Goal: Information Seeking & Learning: Learn about a topic

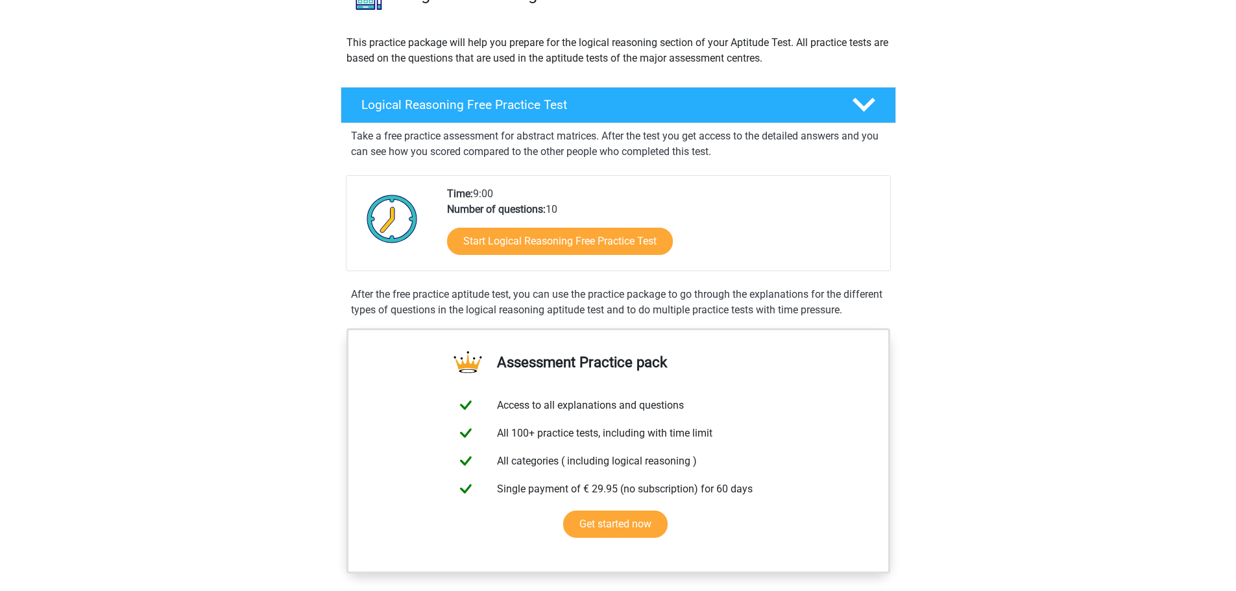
scroll to position [136, 0]
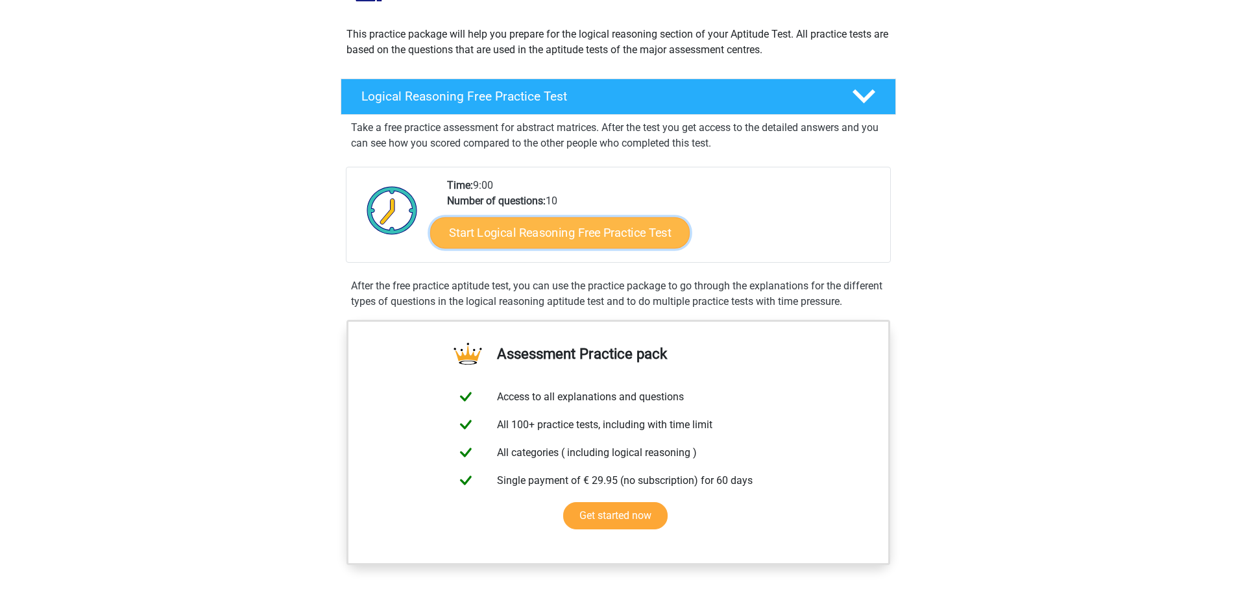
click at [564, 232] on link "Start Logical Reasoning Free Practice Test" at bounding box center [559, 232] width 259 height 31
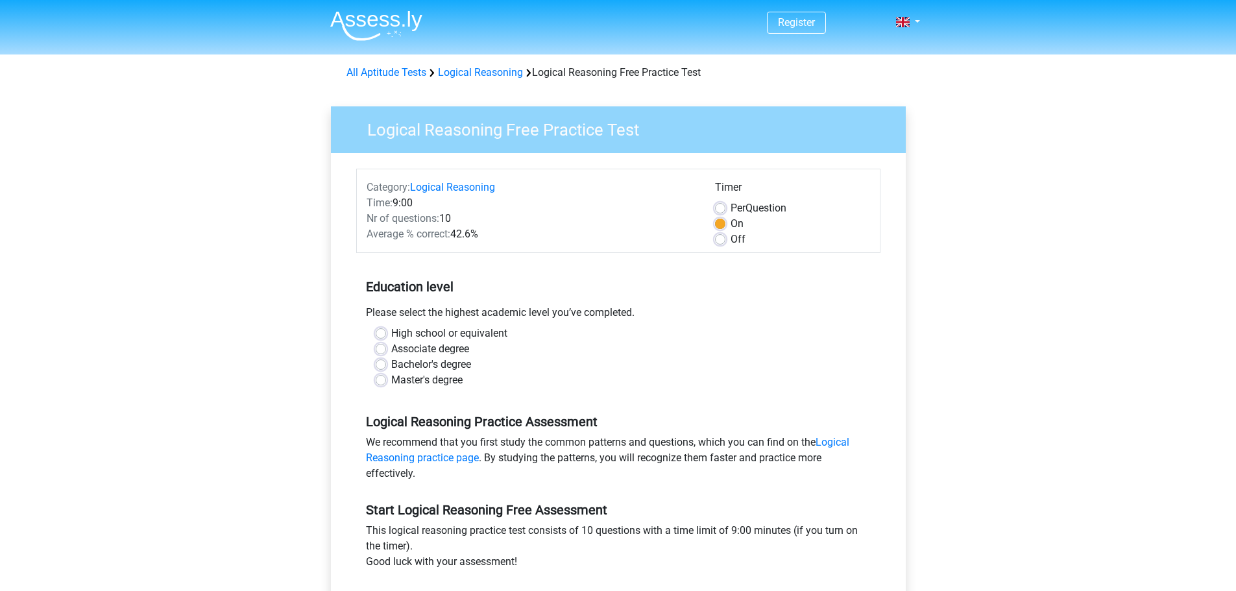
scroll to position [65, 0]
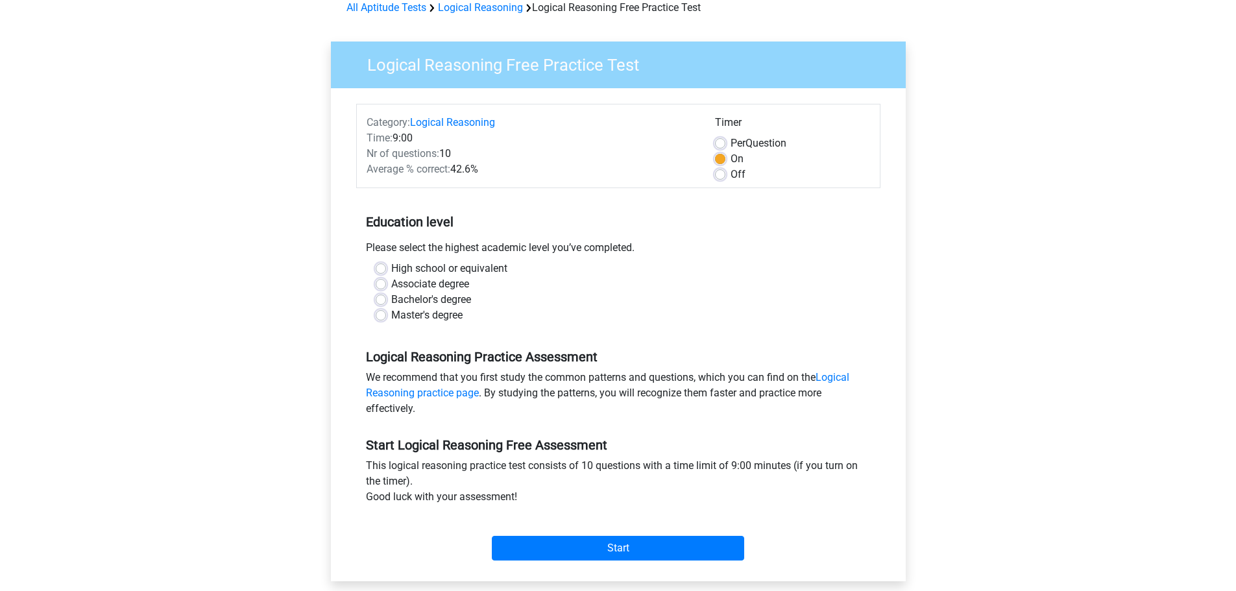
click at [450, 323] on label "Master's degree" at bounding box center [426, 315] width 71 height 16
click at [386, 320] on input "Master's degree" at bounding box center [381, 313] width 10 height 13
radio input "true"
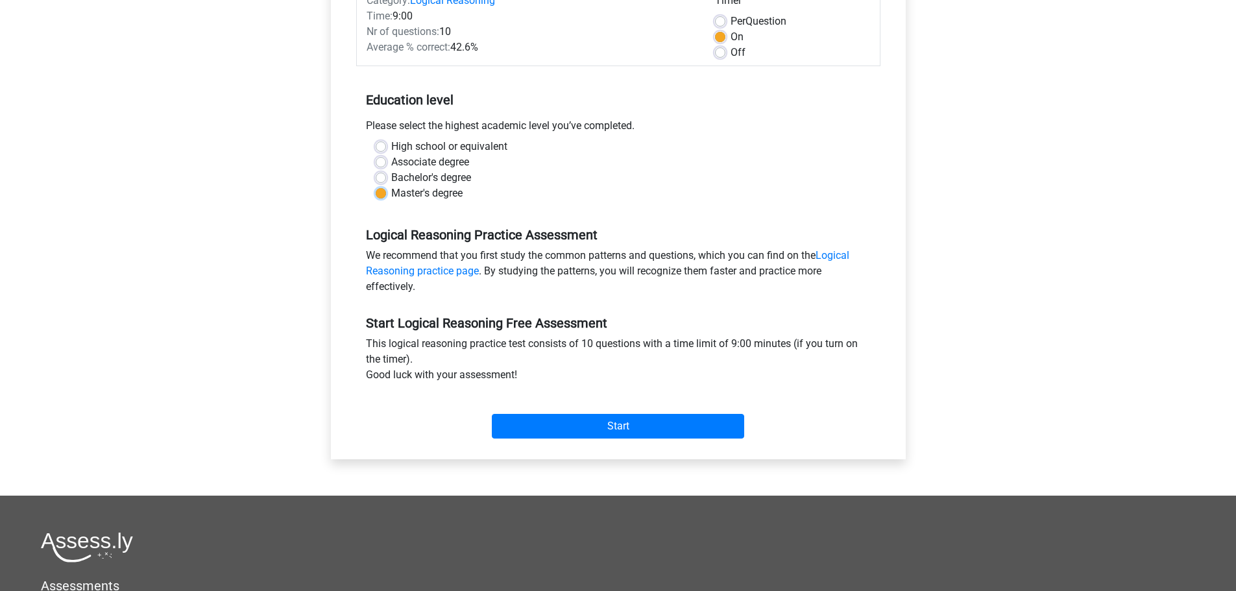
scroll to position [195, 0]
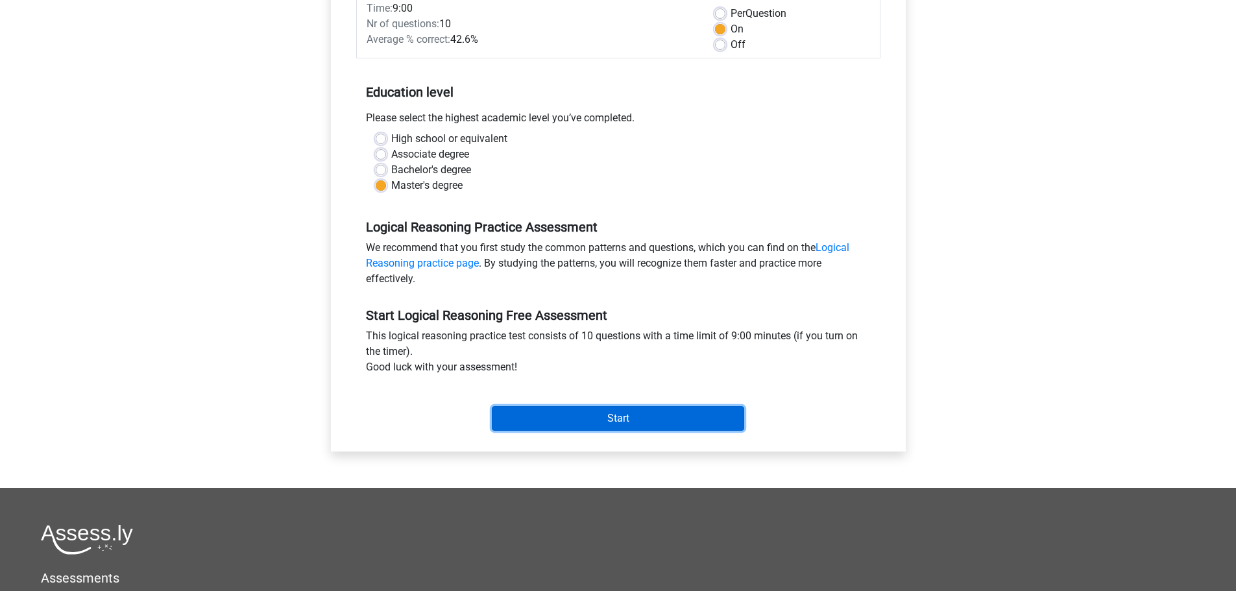
click at [631, 409] on input "Start" at bounding box center [618, 418] width 252 height 25
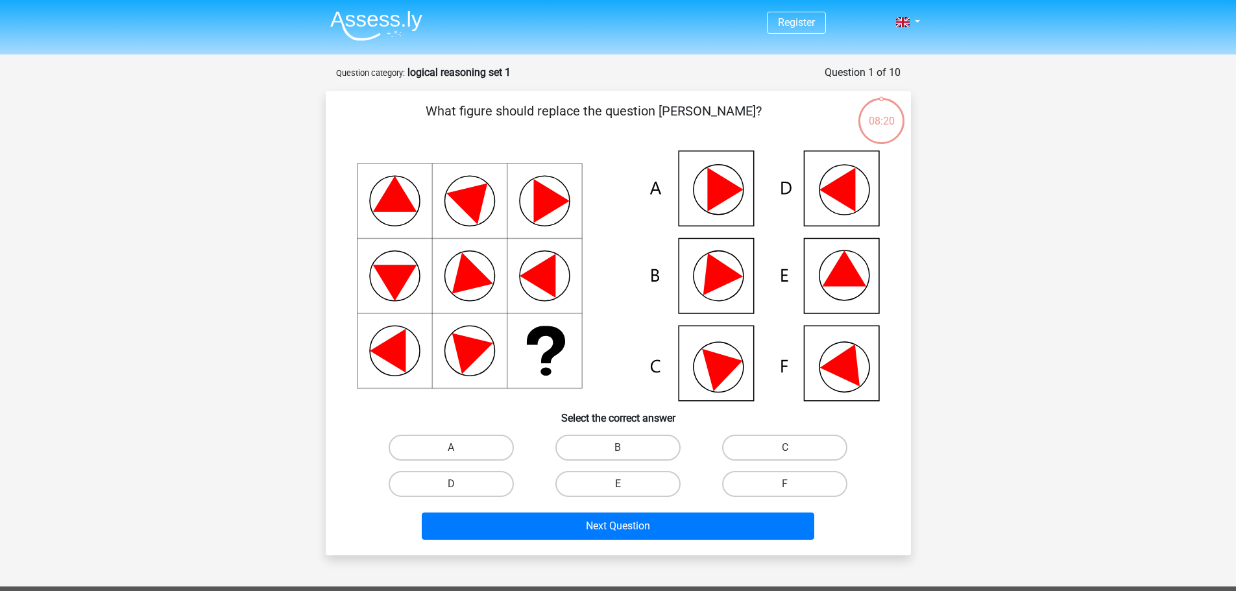
click at [594, 493] on label "E" at bounding box center [617, 484] width 125 height 26
click at [618, 492] on input "E" at bounding box center [622, 488] width 8 height 8
radio input "true"
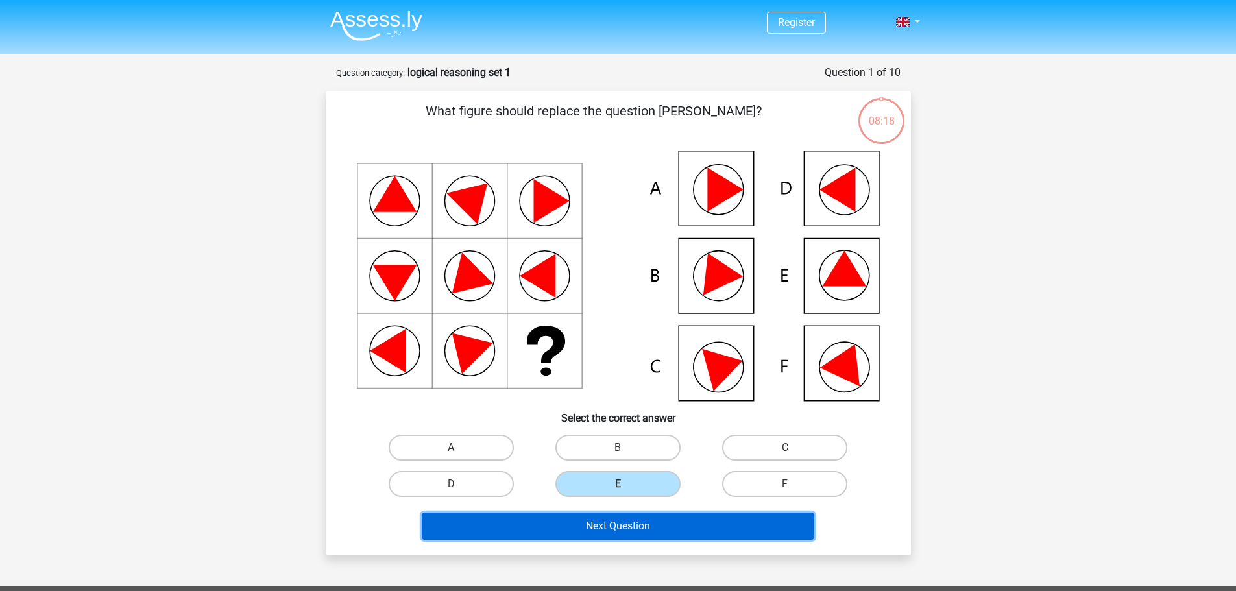
click at [618, 523] on button "Next Question" at bounding box center [618, 525] width 392 height 27
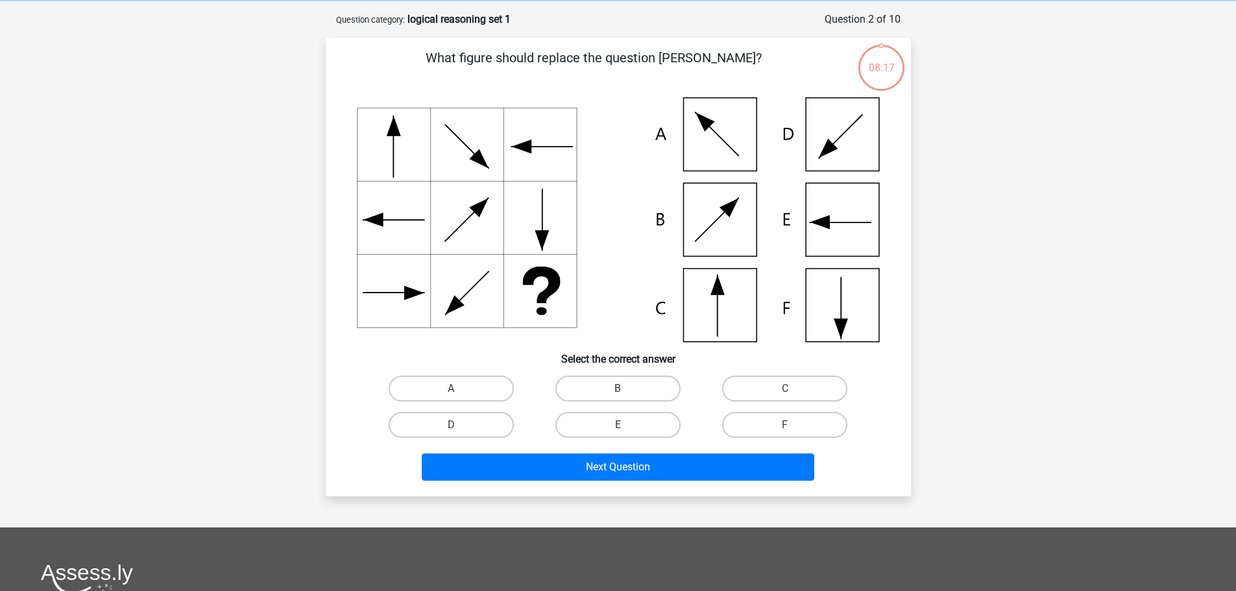
scroll to position [65, 0]
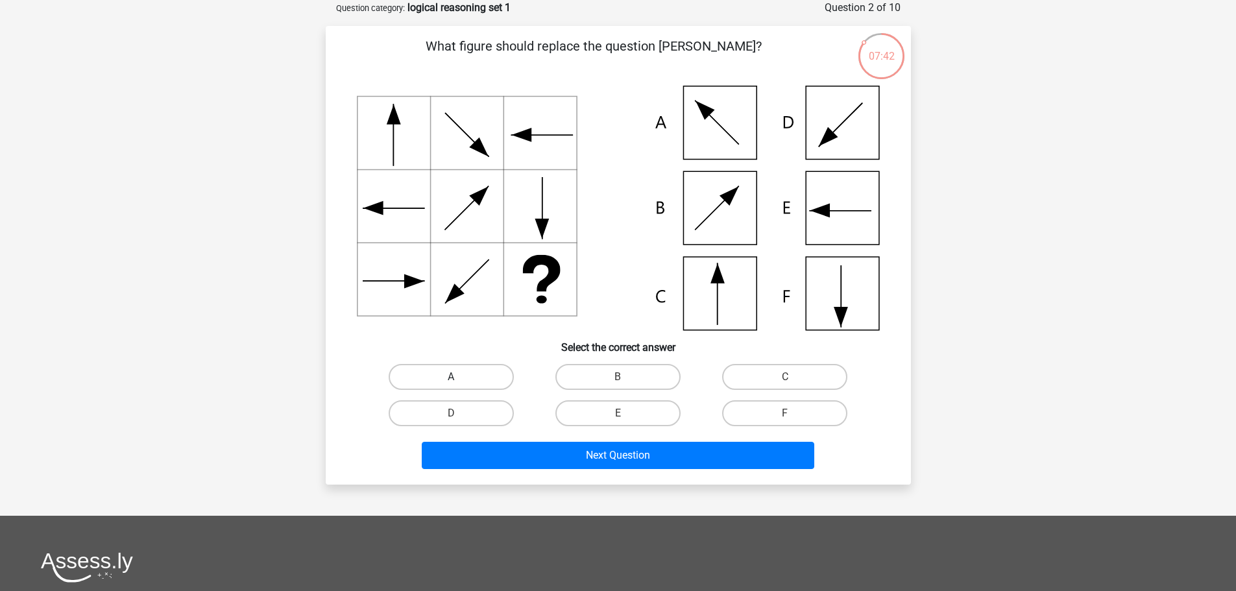
click at [450, 372] on label "A" at bounding box center [451, 377] width 125 height 26
click at [451, 377] on input "A" at bounding box center [455, 381] width 8 height 8
radio input "true"
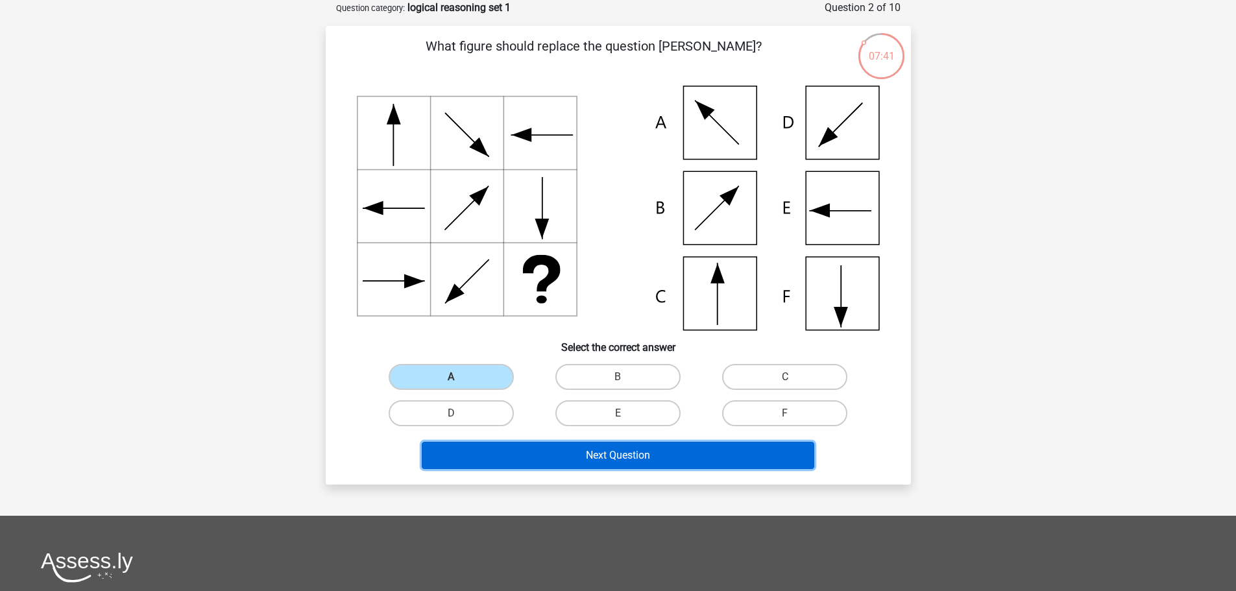
click at [599, 446] on button "Next Question" at bounding box center [618, 455] width 392 height 27
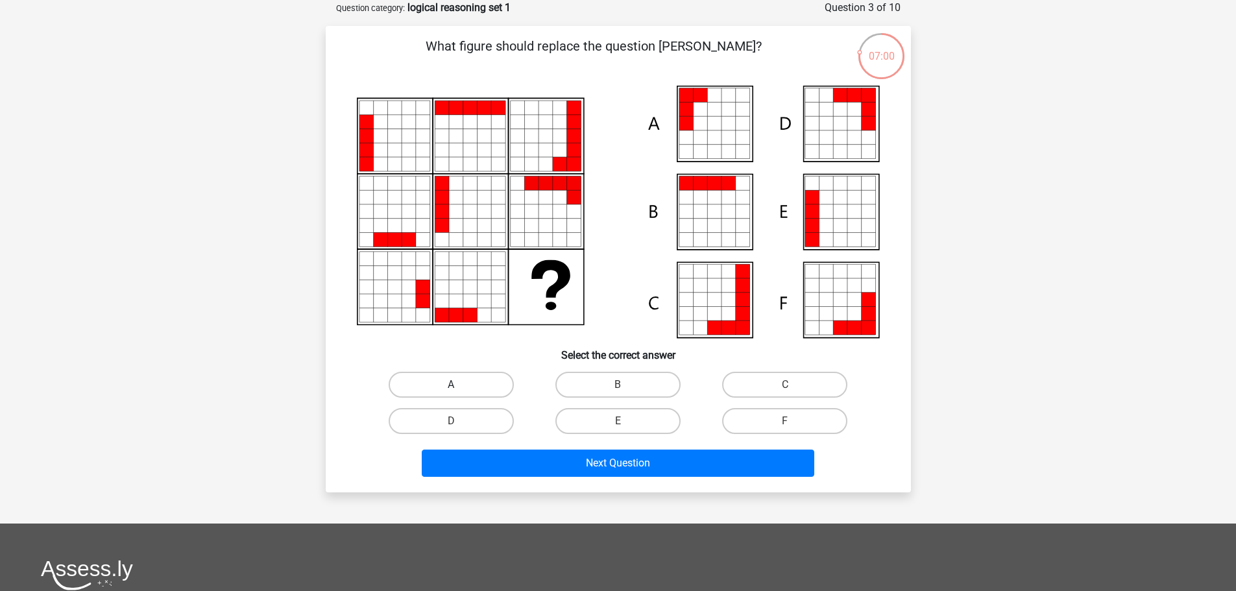
click at [478, 382] on label "A" at bounding box center [451, 385] width 125 height 26
click at [459, 385] on input "A" at bounding box center [455, 389] width 8 height 8
radio input "true"
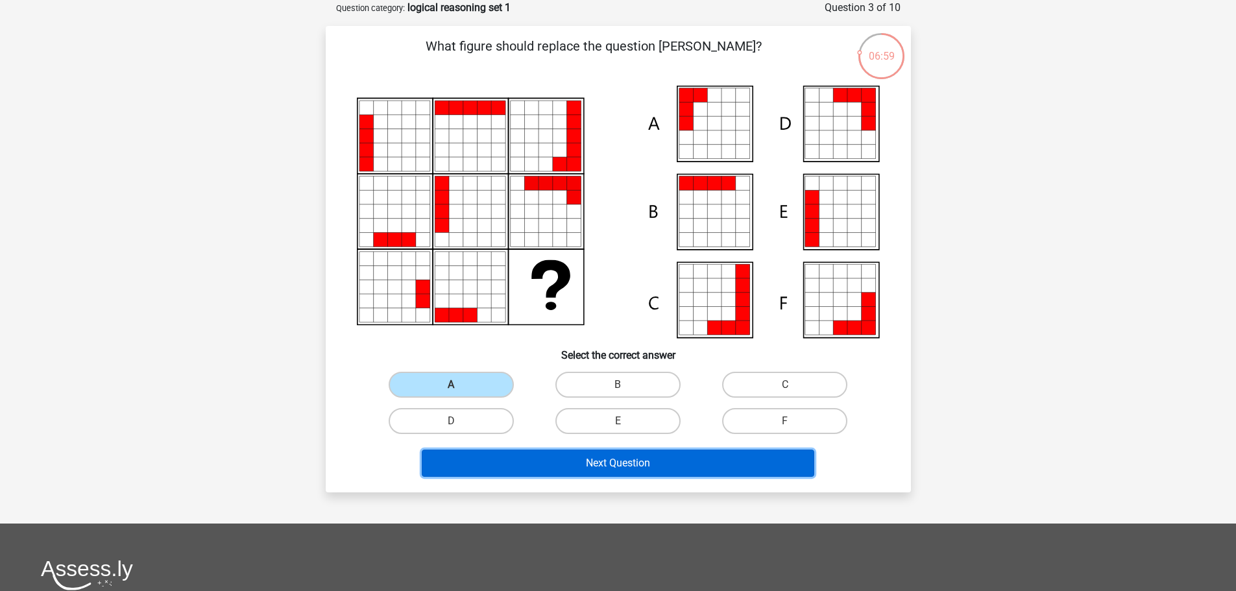
click at [599, 457] on button "Next Question" at bounding box center [618, 463] width 392 height 27
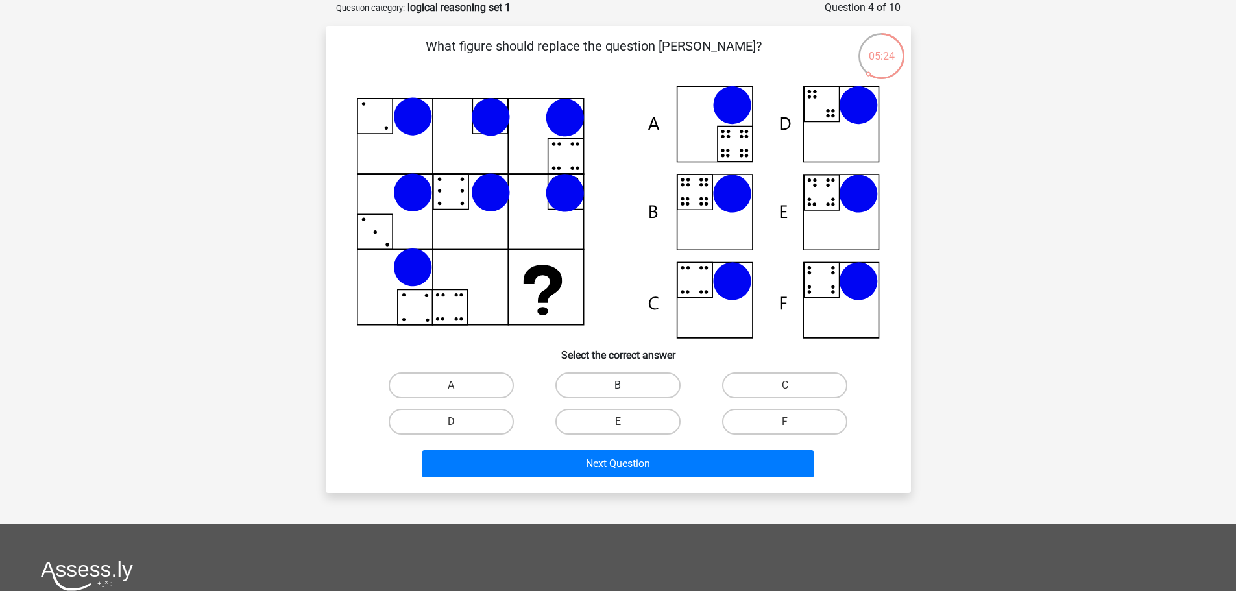
click at [586, 394] on label "B" at bounding box center [617, 385] width 125 height 26
click at [618, 394] on input "B" at bounding box center [622, 389] width 8 height 8
radio input "true"
click at [636, 448] on div "Next Question" at bounding box center [618, 461] width 544 height 43
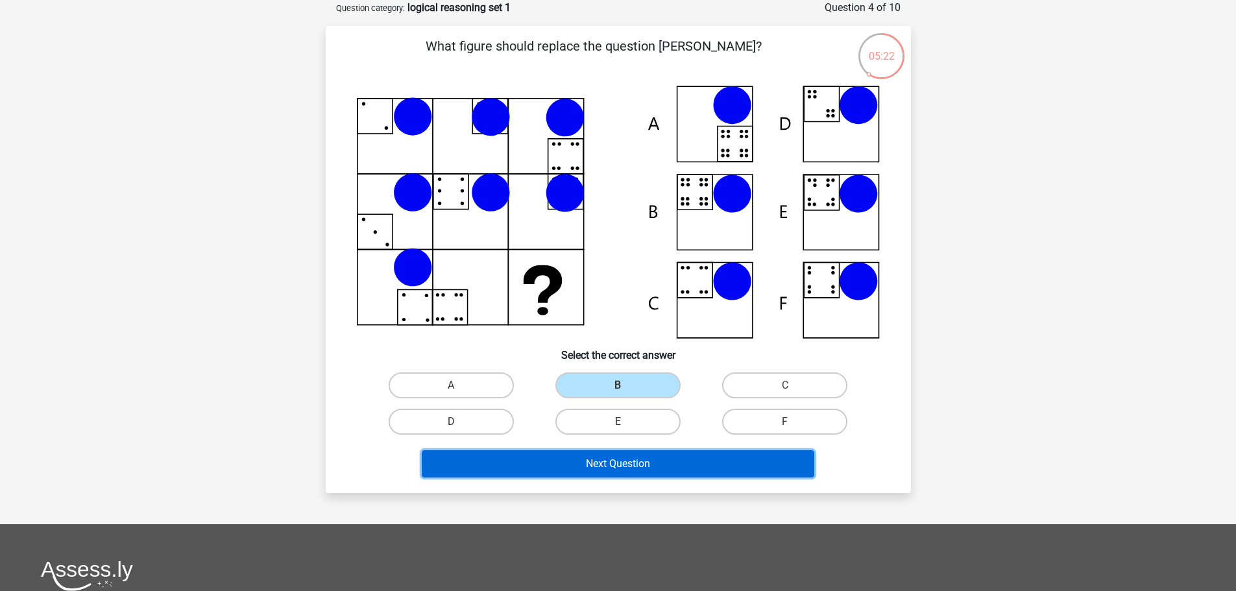
click at [645, 468] on button "Next Question" at bounding box center [618, 463] width 392 height 27
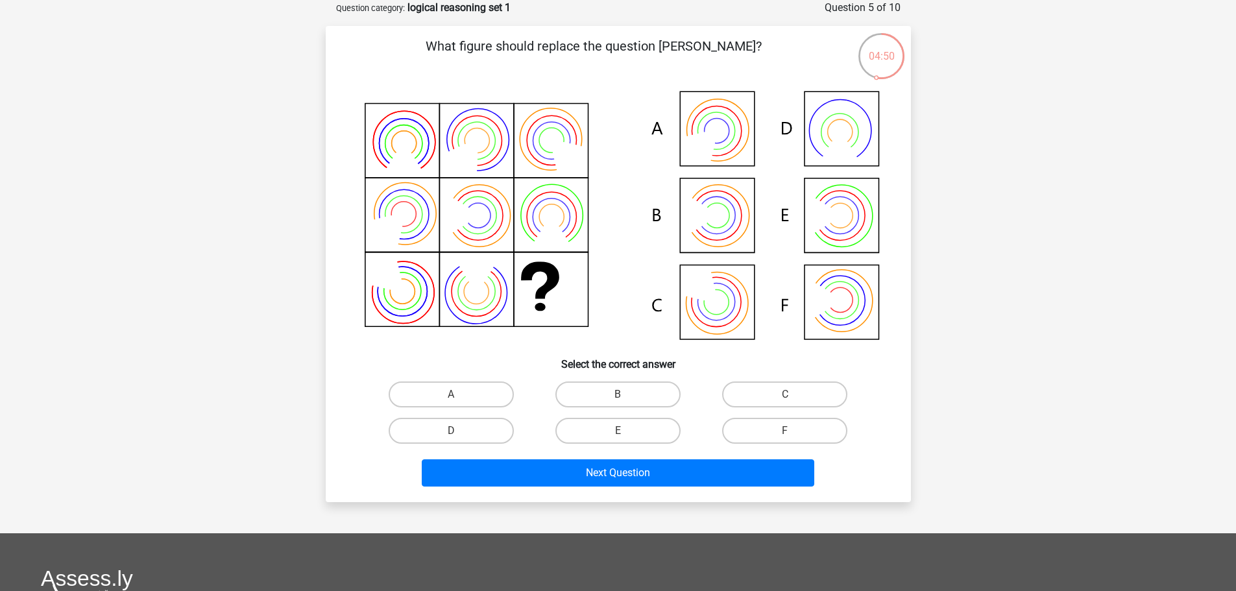
click at [456, 397] on input "A" at bounding box center [455, 398] width 8 height 8
radio input "true"
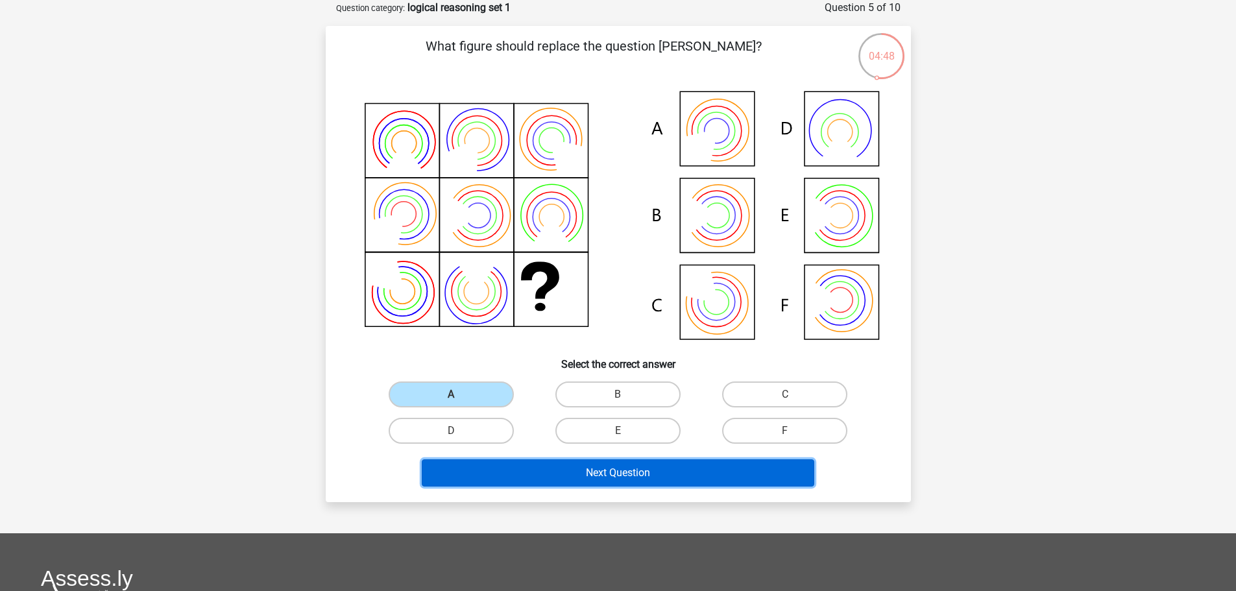
click at [597, 479] on button "Next Question" at bounding box center [618, 472] width 392 height 27
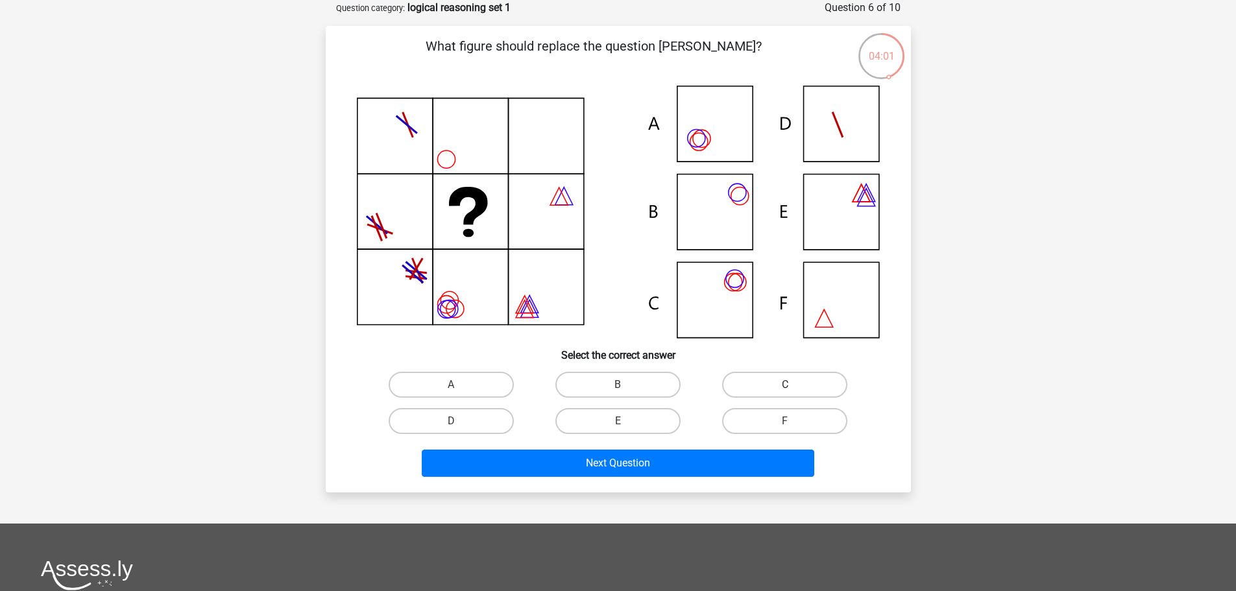
click at [779, 381] on label "C" at bounding box center [784, 385] width 125 height 26
click at [785, 385] on input "C" at bounding box center [789, 389] width 8 height 8
radio input "true"
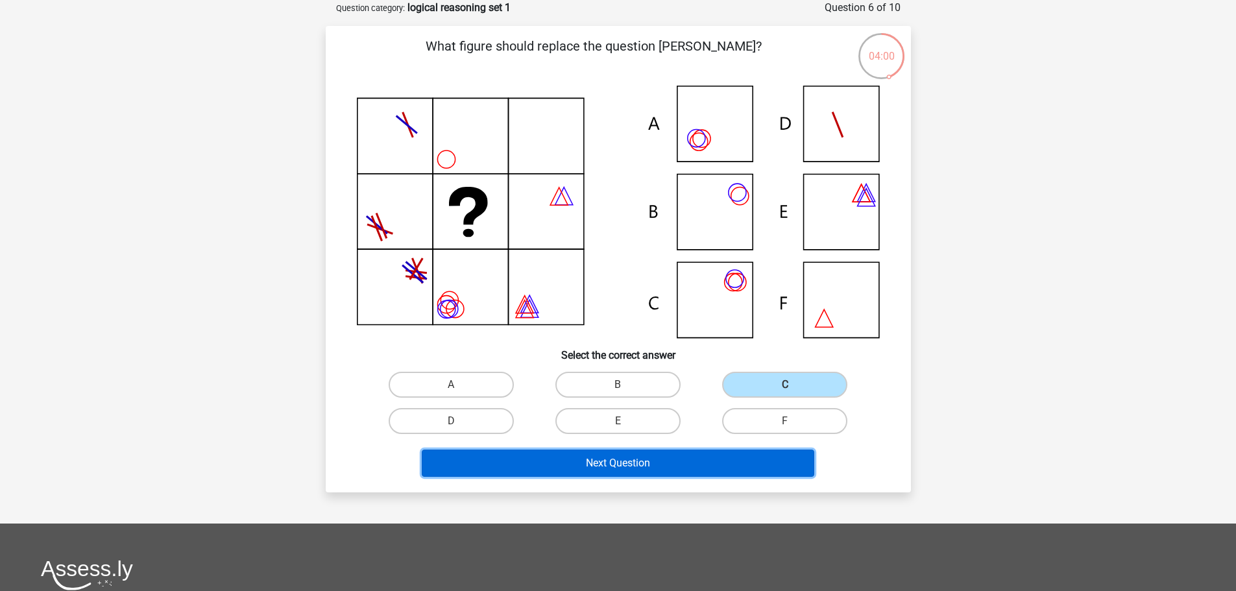
click at [623, 465] on button "Next Question" at bounding box center [618, 463] width 392 height 27
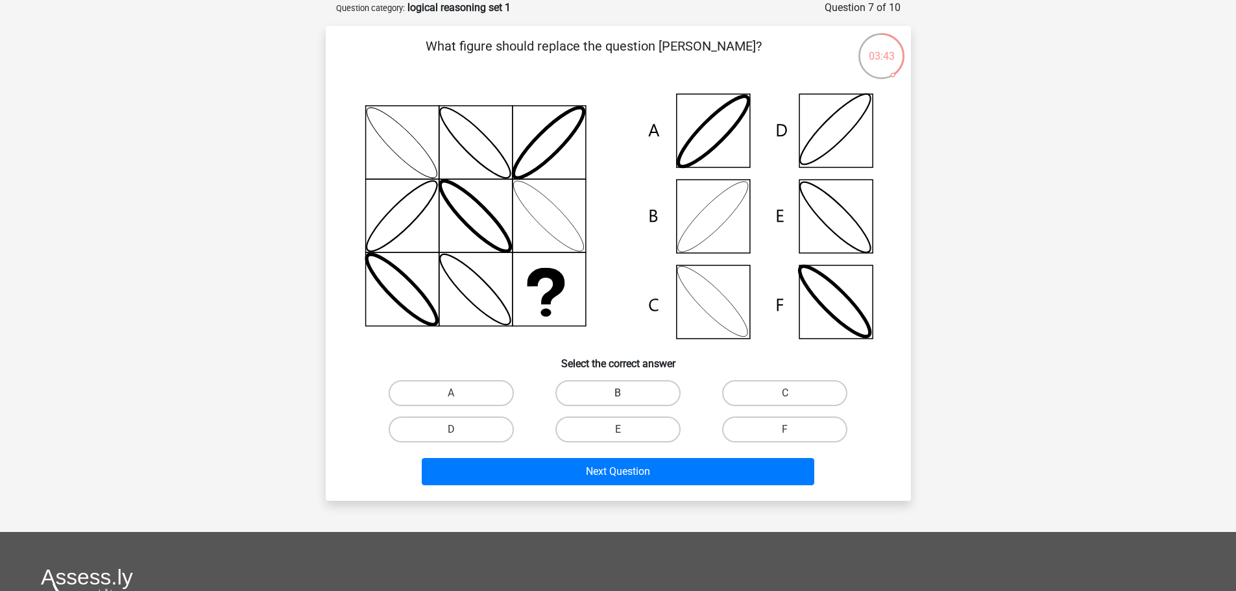
click at [588, 402] on label "B" at bounding box center [617, 393] width 125 height 26
click at [618, 402] on input "B" at bounding box center [622, 397] width 8 height 8
radio input "true"
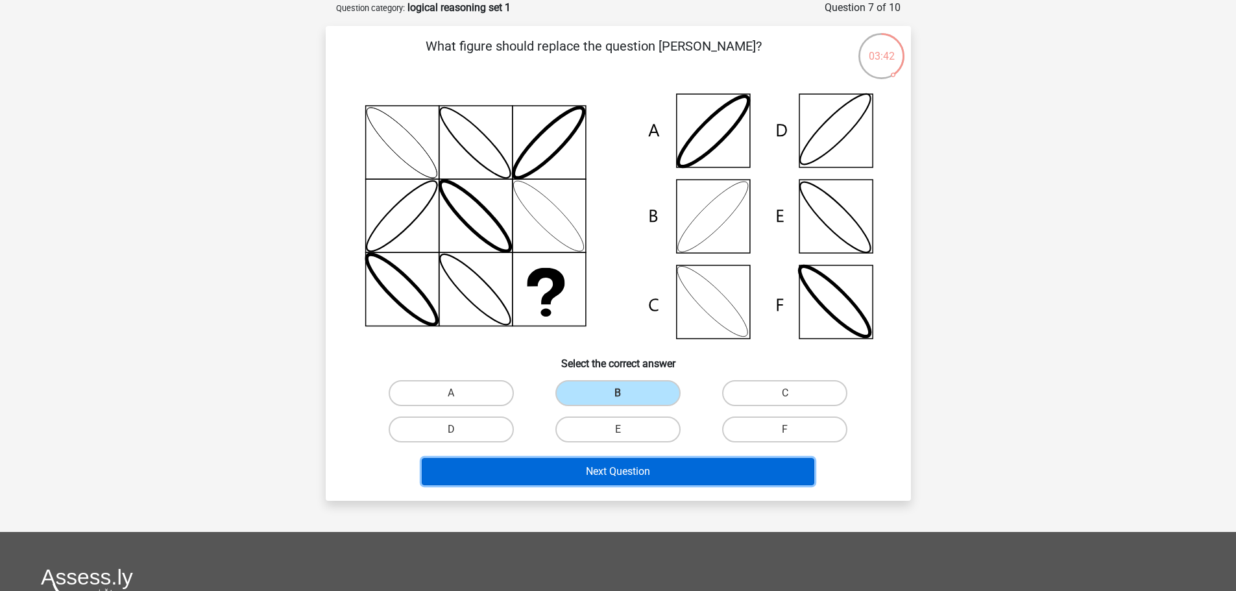
click at [616, 466] on button "Next Question" at bounding box center [618, 471] width 392 height 27
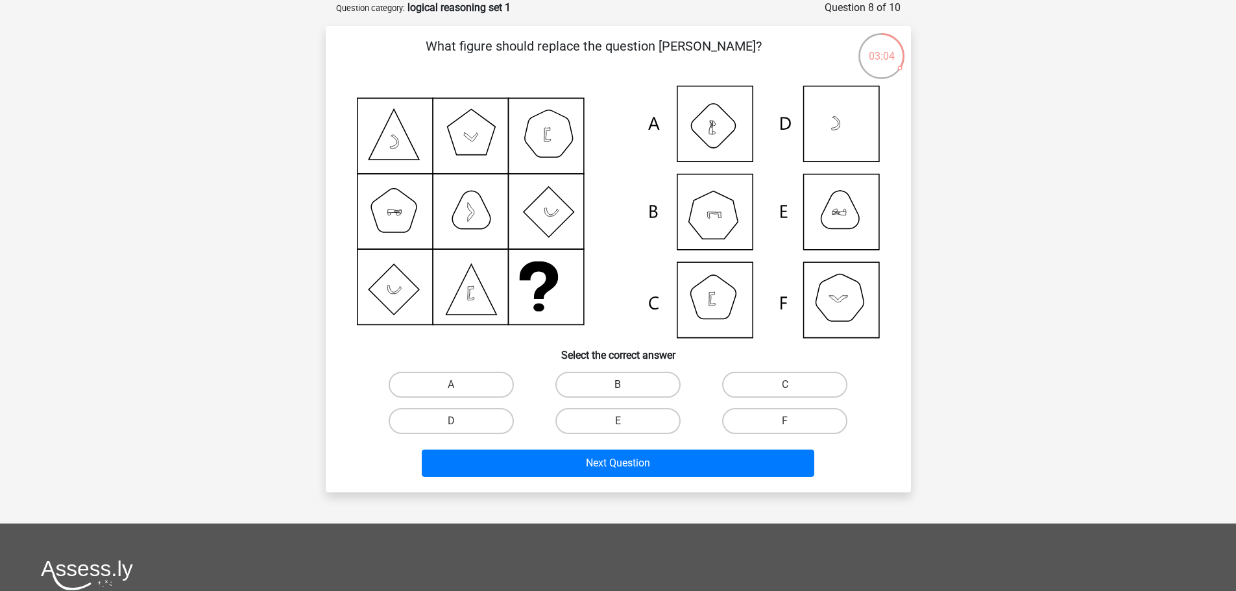
click at [610, 379] on label "B" at bounding box center [617, 385] width 125 height 26
click at [618, 385] on input "B" at bounding box center [622, 389] width 8 height 8
radio input "true"
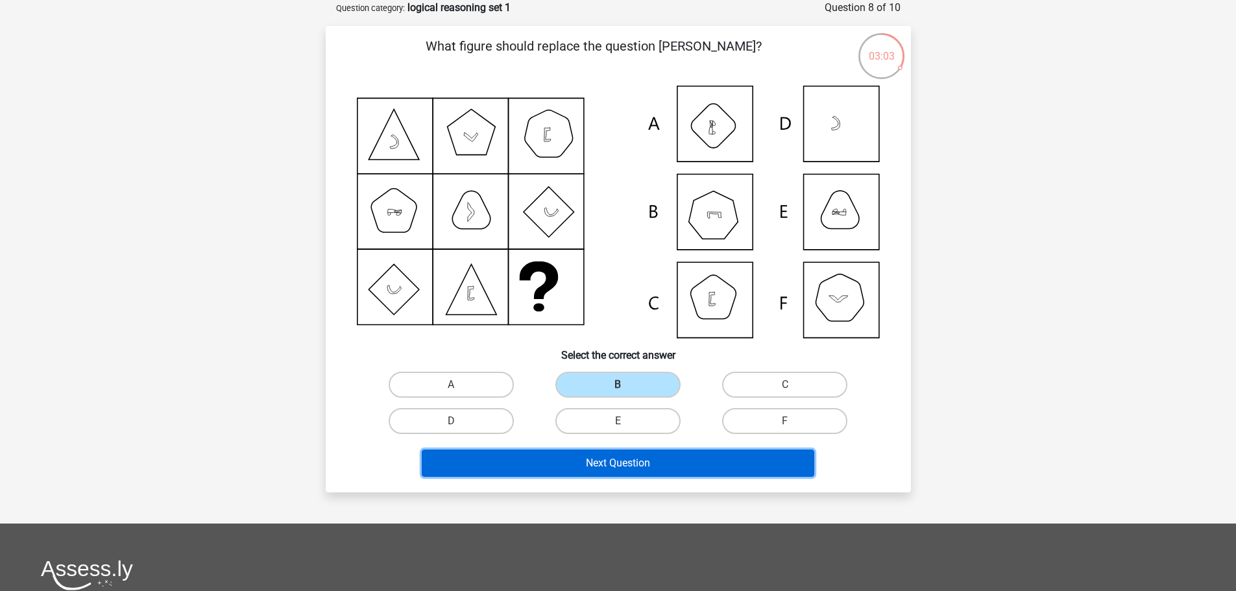
click at [651, 469] on button "Next Question" at bounding box center [618, 463] width 392 height 27
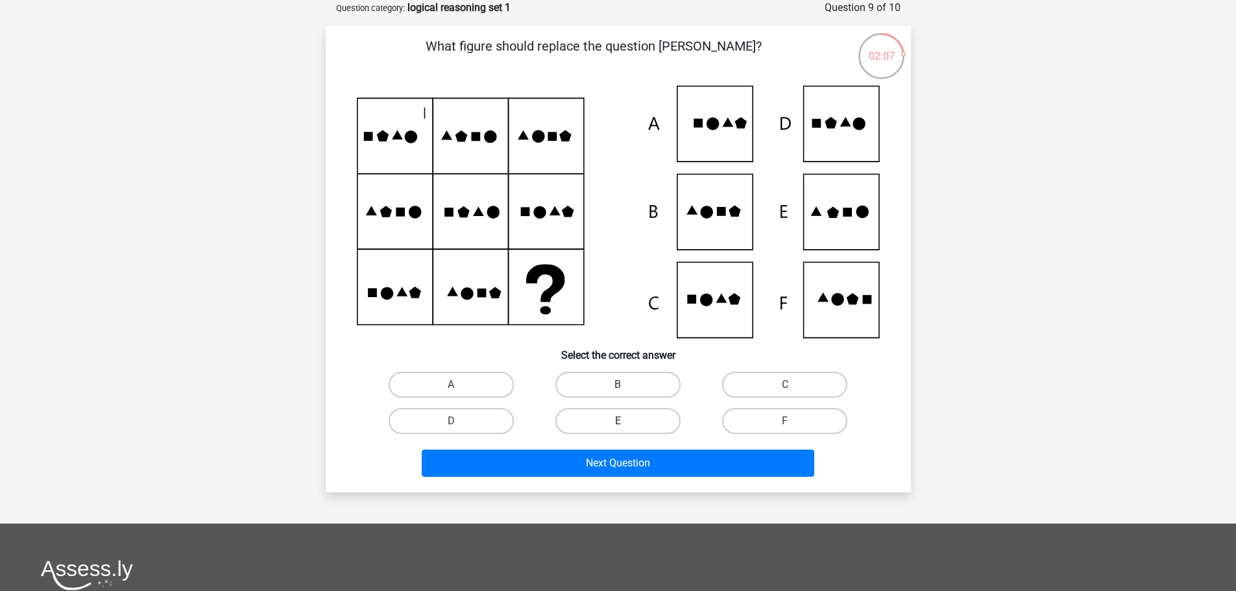
click at [562, 409] on label "E" at bounding box center [617, 421] width 125 height 26
click at [618, 421] on input "E" at bounding box center [622, 425] width 8 height 8
radio input "true"
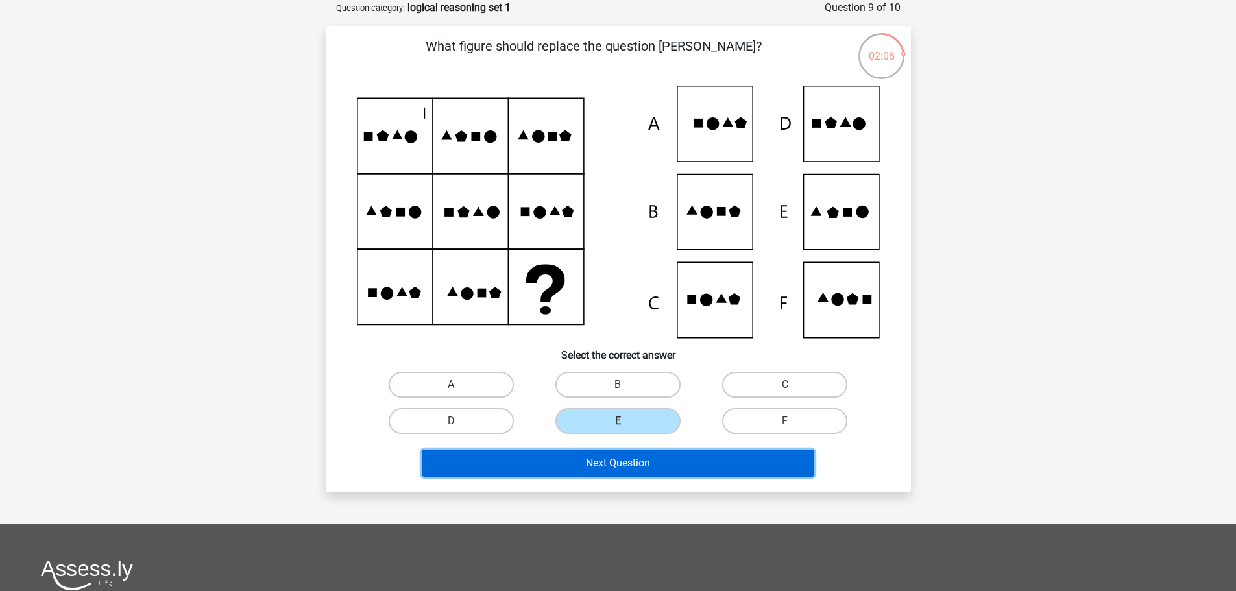
click at [577, 456] on button "Next Question" at bounding box center [618, 463] width 392 height 27
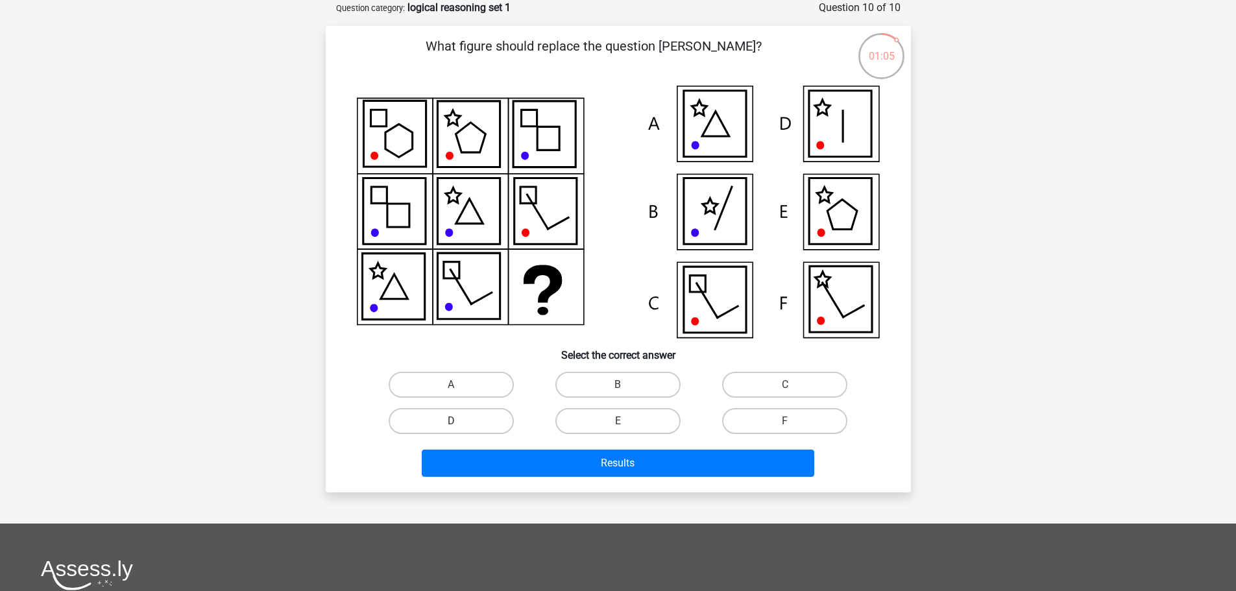
click at [497, 422] on label "D" at bounding box center [451, 421] width 125 height 26
click at [459, 422] on input "D" at bounding box center [455, 425] width 8 height 8
radio input "true"
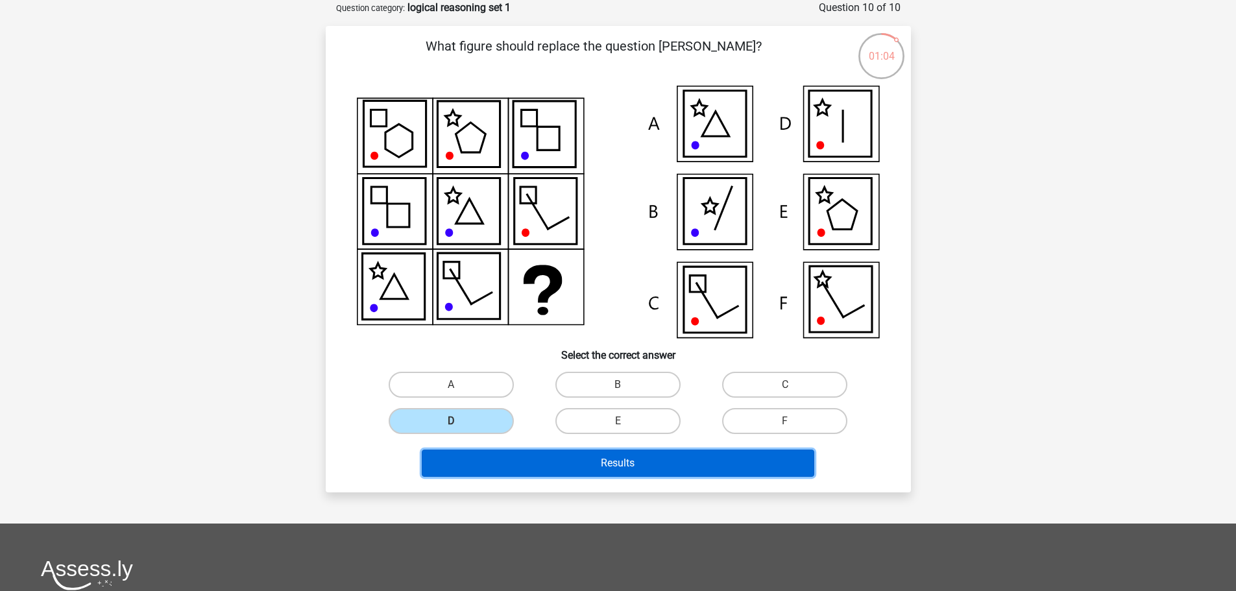
click at [595, 463] on button "Results" at bounding box center [618, 463] width 392 height 27
